Goal: Task Accomplishment & Management: Use online tool/utility

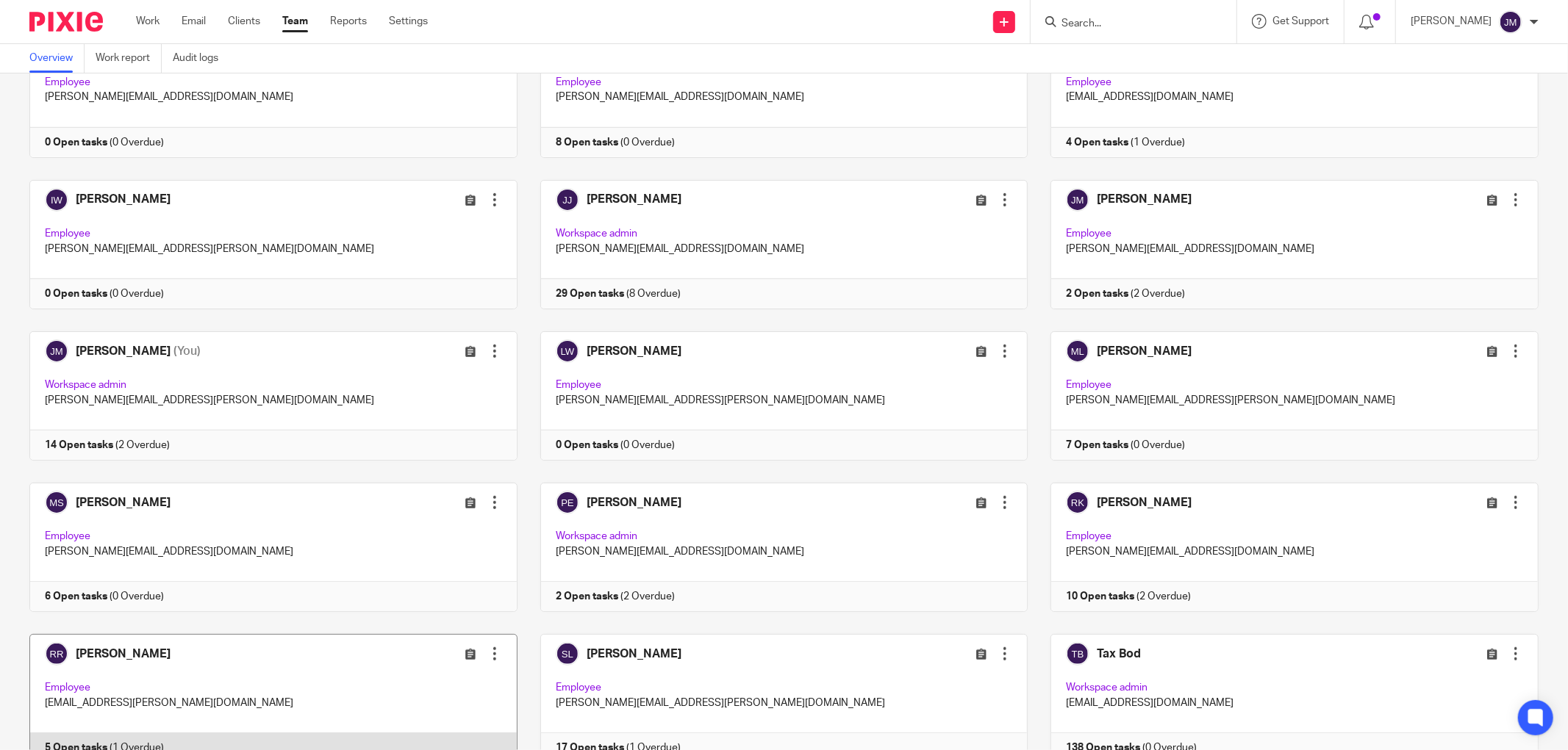
scroll to position [802, 0]
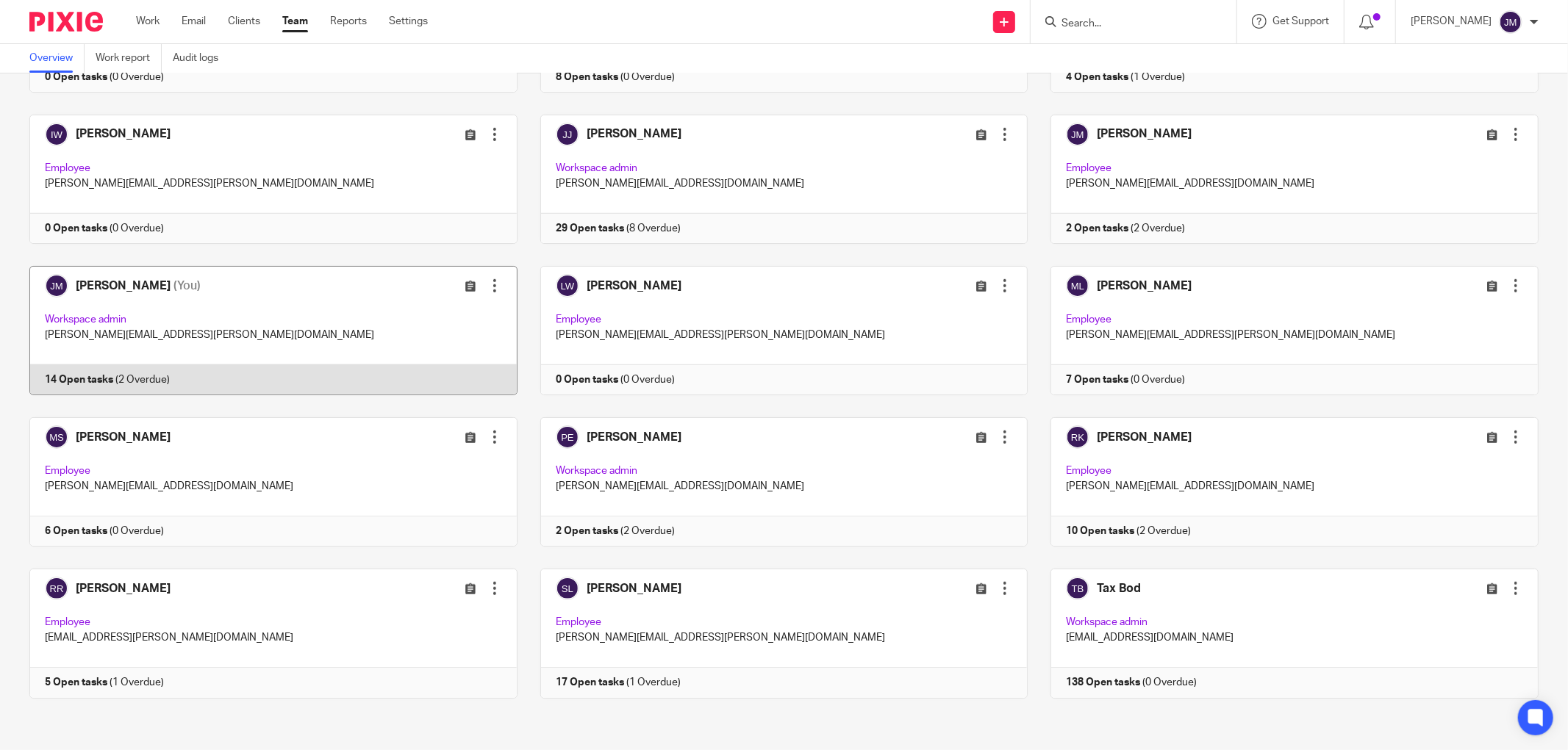
click at [92, 313] on link at bounding box center [262, 331] width 511 height 129
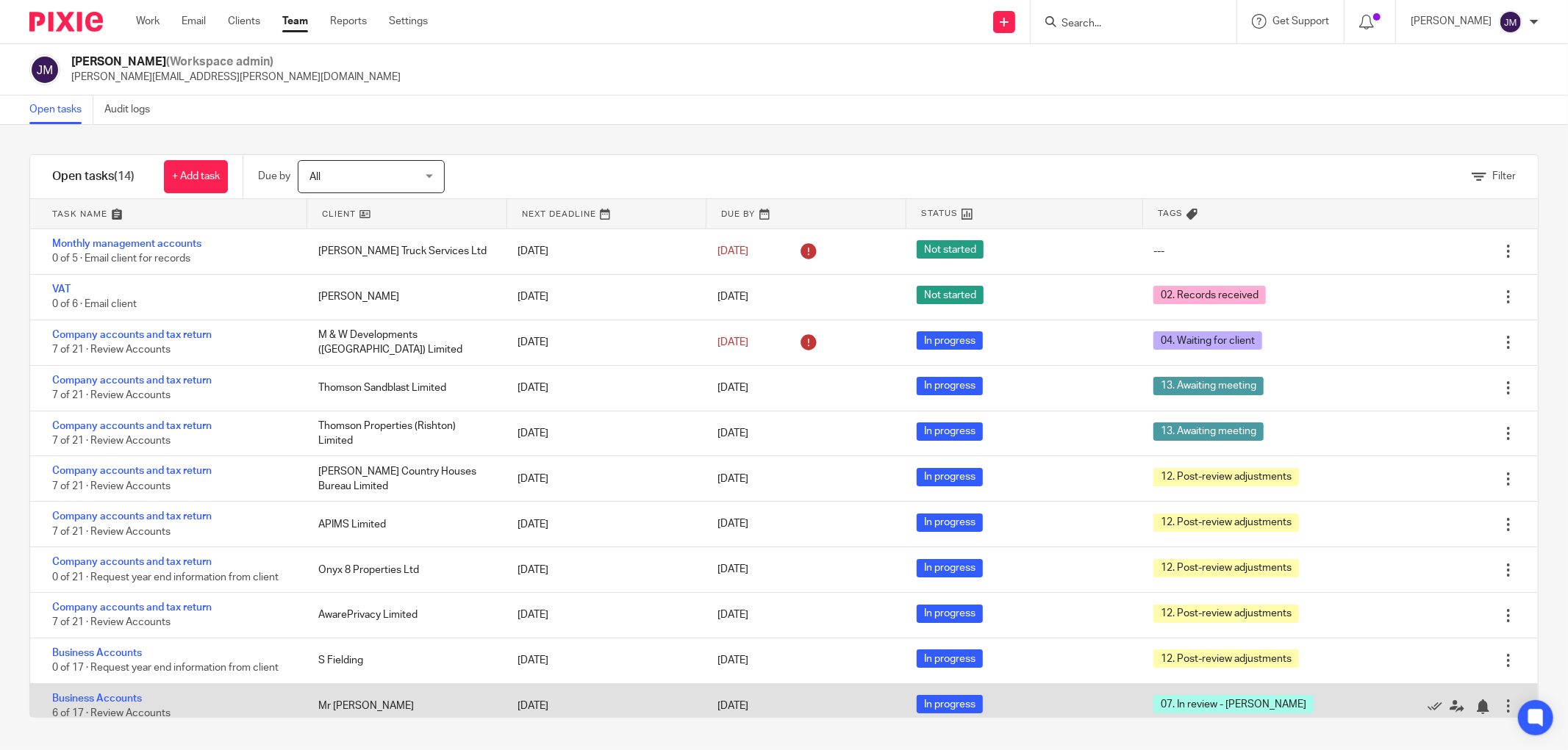
scroll to position [154, 0]
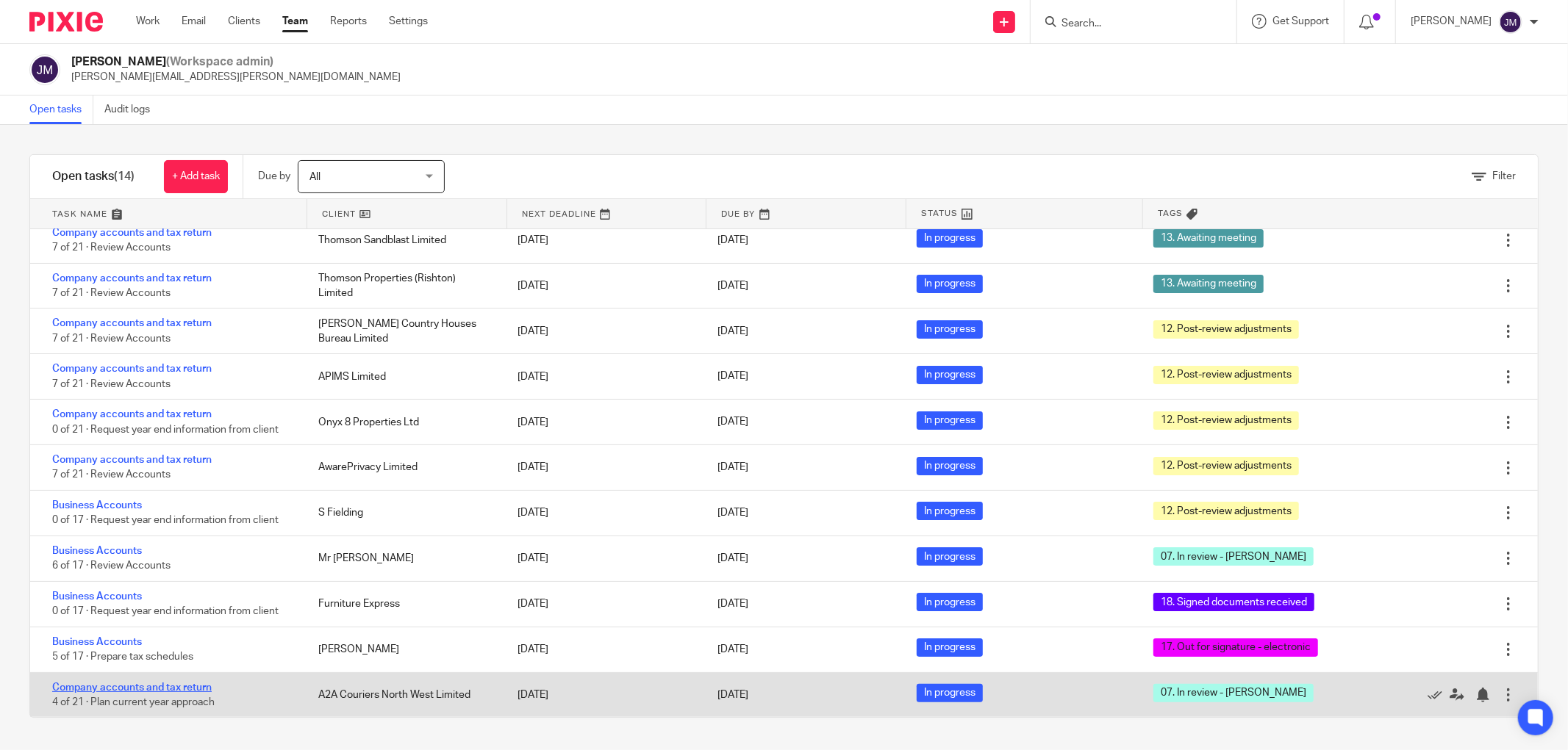
click at [148, 684] on link "Company accounts and tax return" at bounding box center [131, 687] width 159 height 11
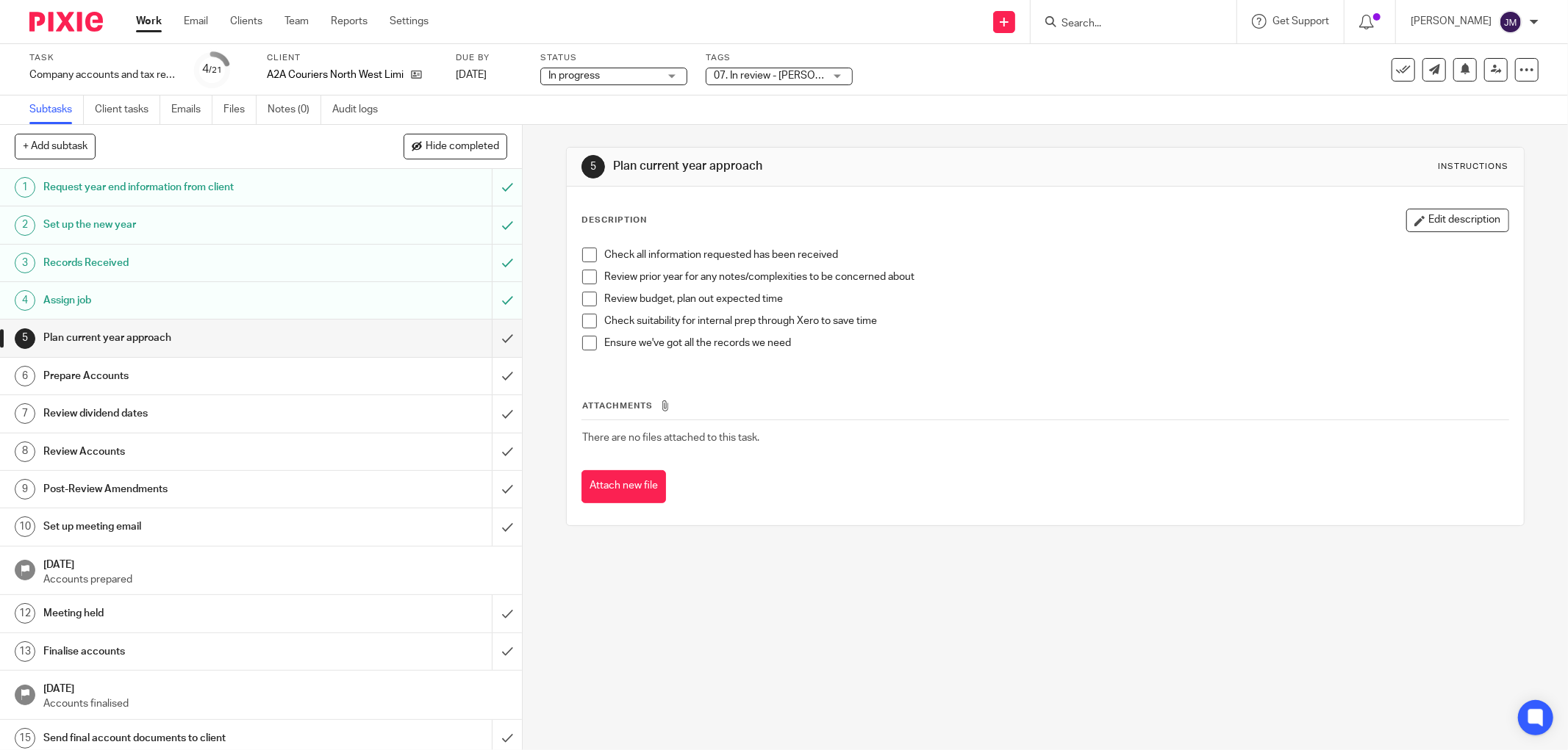
click at [836, 74] on div "07. In review - [PERSON_NAME]" at bounding box center [779, 76] width 147 height 17
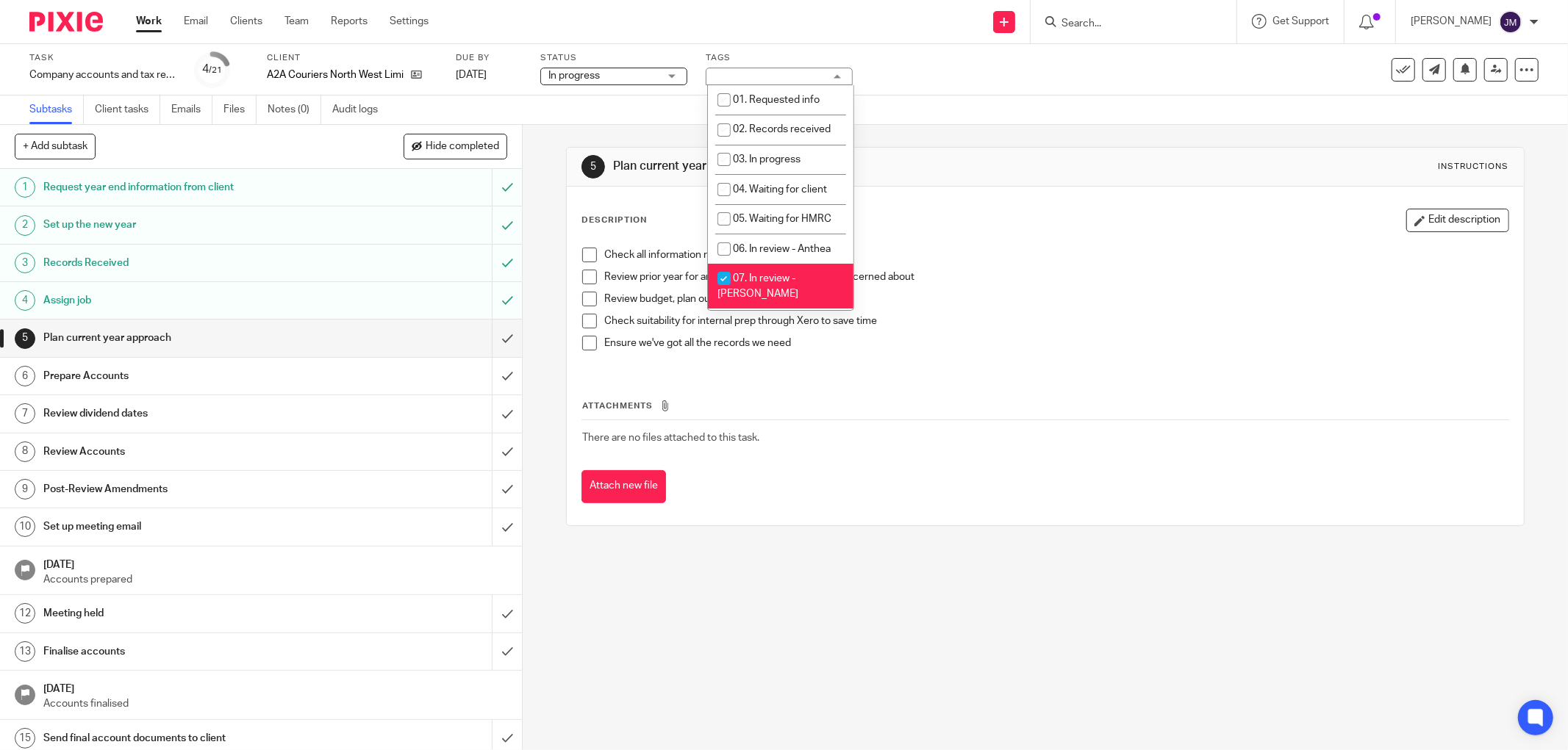
click at [717, 292] on input "checkbox" at bounding box center [723, 278] width 28 height 28
checkbox input "false"
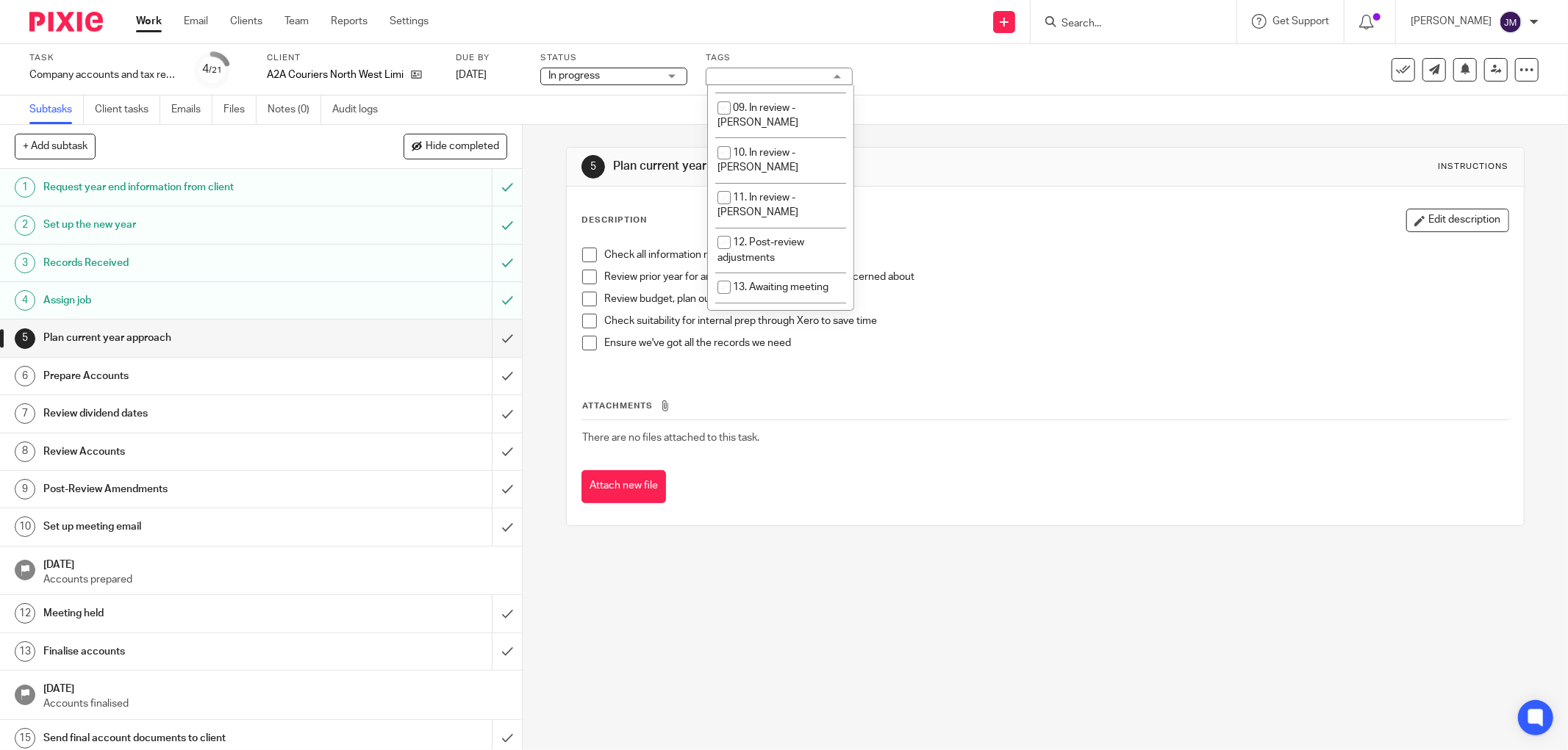
scroll to position [294, 0]
click at [726, 240] on input "checkbox" at bounding box center [723, 254] width 28 height 28
checkbox input "true"
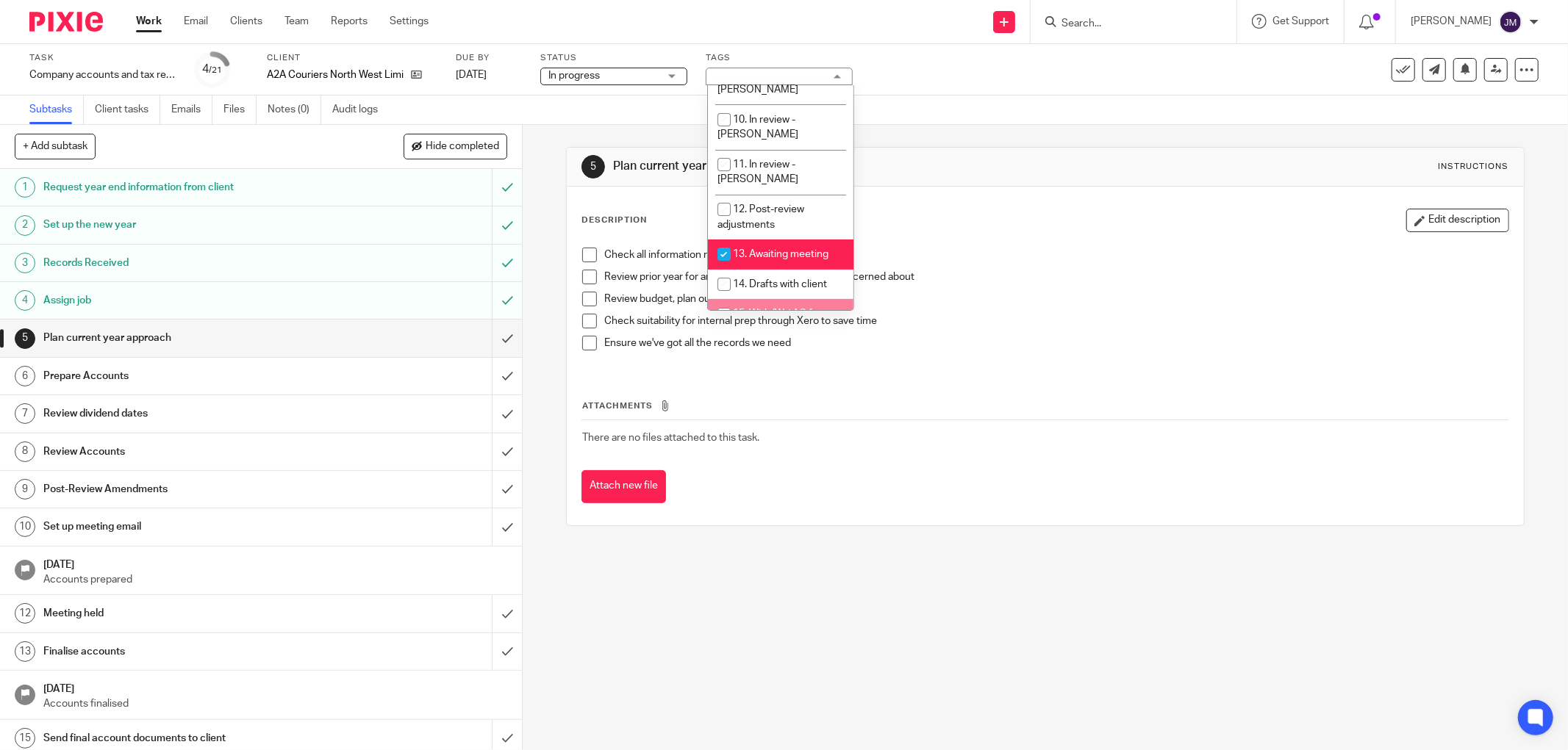
click at [783, 560] on div "5 Plan current year approach Instructions Description Edit description Check al…" at bounding box center [1045, 438] width 1045 height 626
